Goal: Navigation & Orientation: Find specific page/section

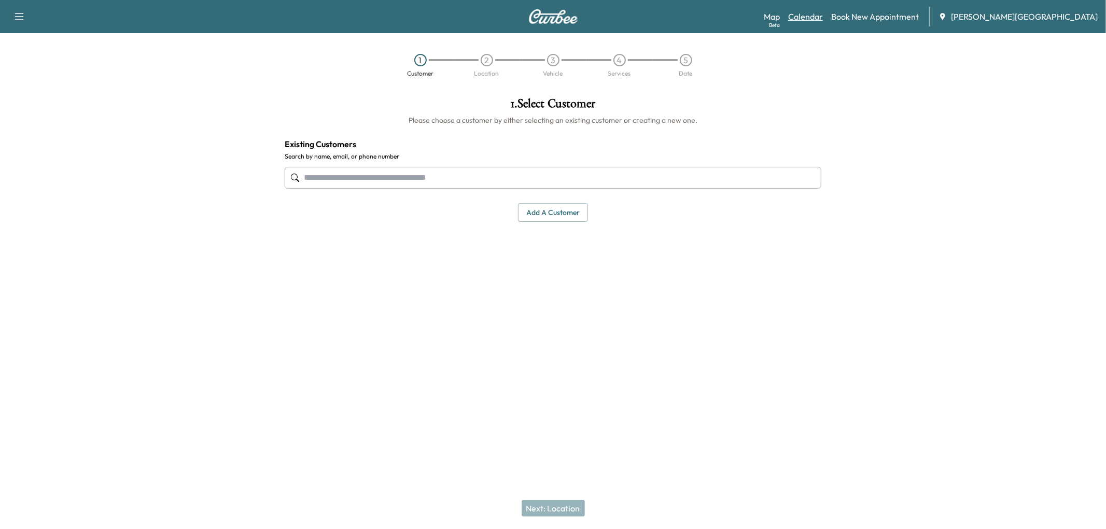
click at [823, 23] on link "Calendar" at bounding box center [805, 16] width 35 height 12
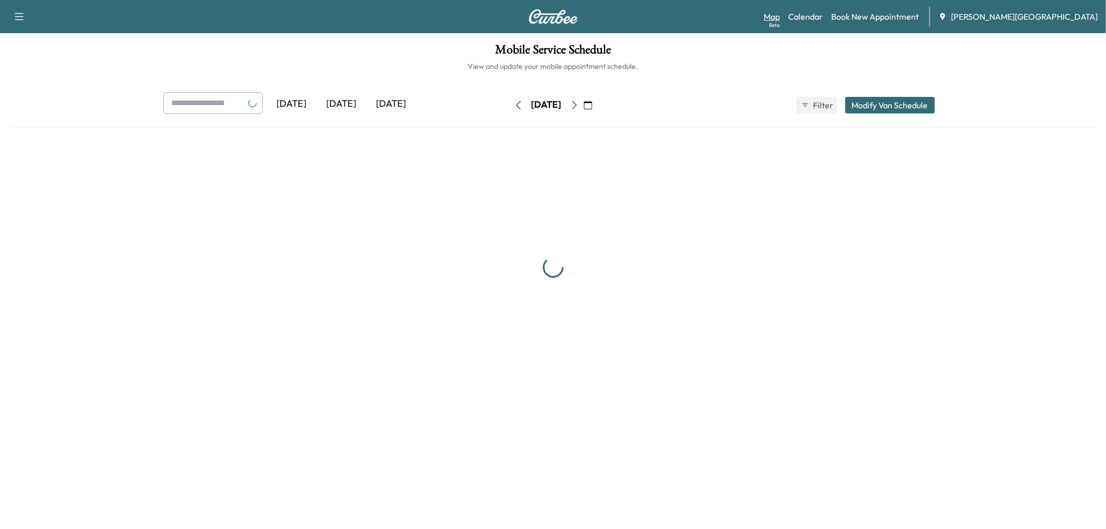
click at [780, 19] on link "Map Beta" at bounding box center [772, 16] width 16 height 12
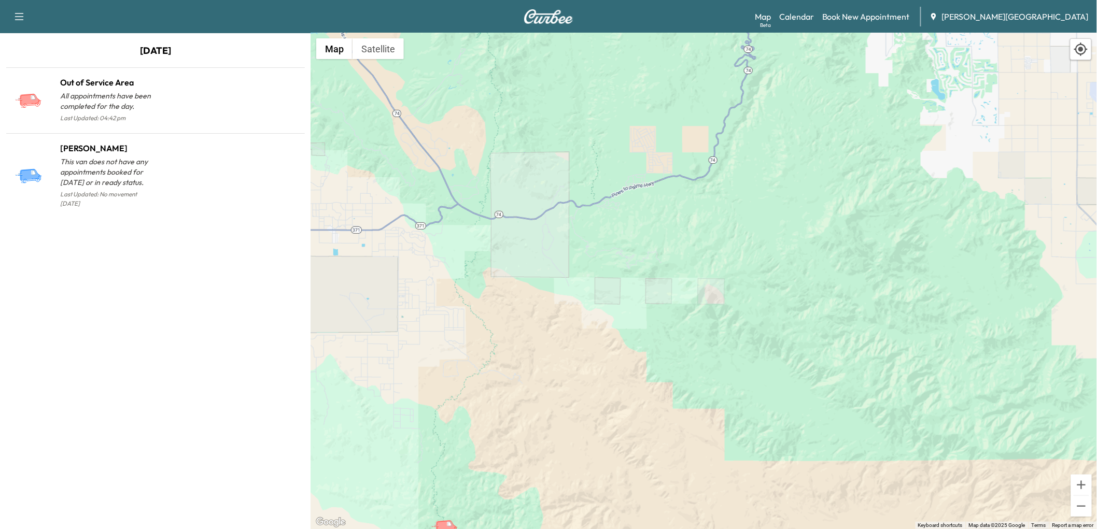
drag, startPoint x: 757, startPoint y: 375, endPoint x: 623, endPoint y: 89, distance: 316.8
click at [623, 89] on div "To activate drag with keyboard, press Alt + Enter. Once in keyboard drag state,…" at bounding box center [704, 281] width 786 height 496
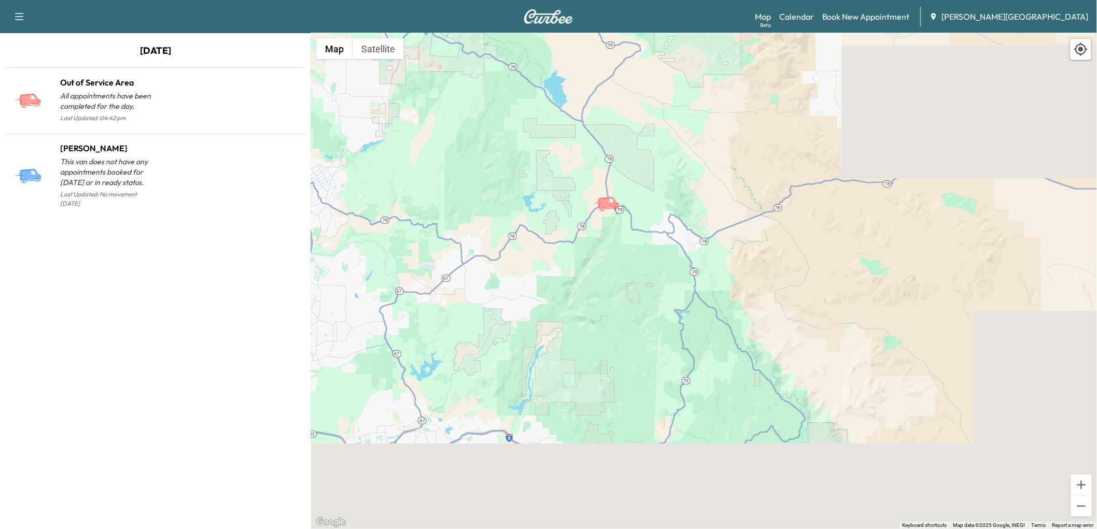
drag, startPoint x: 634, startPoint y: 264, endPoint x: 611, endPoint y: 131, distance: 135.3
click at [611, 131] on div "To activate drag with keyboard, press Alt + Enter. Once in keyboard drag state,…" at bounding box center [704, 281] width 786 height 496
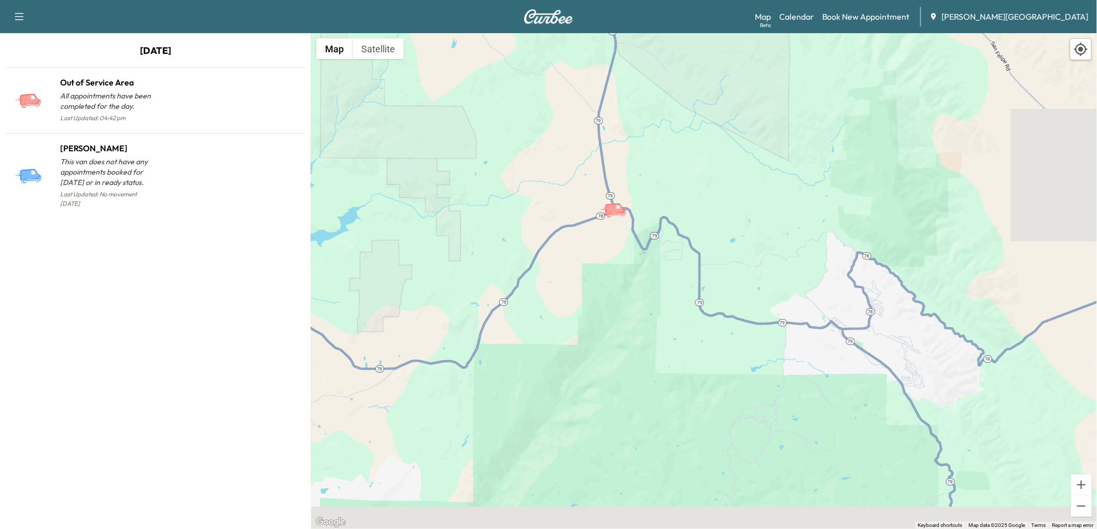
drag, startPoint x: 650, startPoint y: 273, endPoint x: 650, endPoint y: 157, distance: 115.6
click at [654, 156] on div "To activate drag with keyboard, press Alt + Enter. Once in keyboard drag state,…" at bounding box center [704, 281] width 786 height 496
